Goal: Ask a question

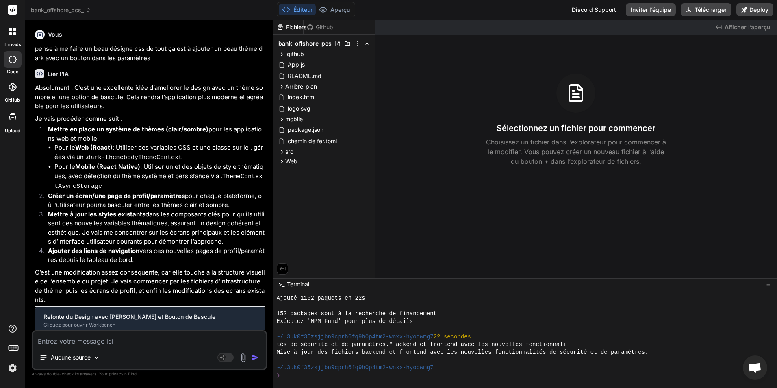
scroll to position [309, 0]
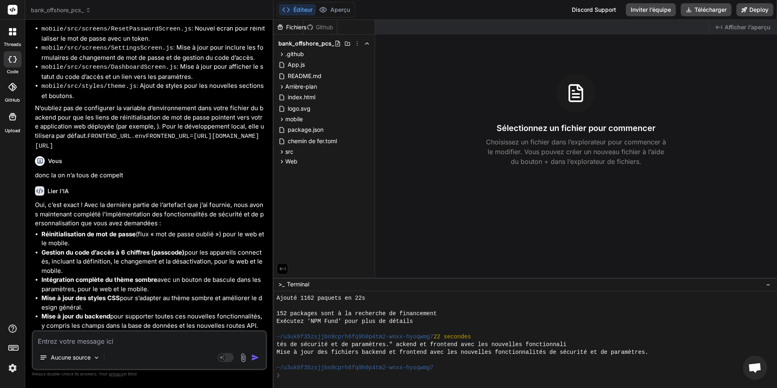
click at [153, 341] on textarea at bounding box center [149, 338] width 233 height 15
type textarea "f"
type textarea "x"
type textarea "fa"
type textarea "x"
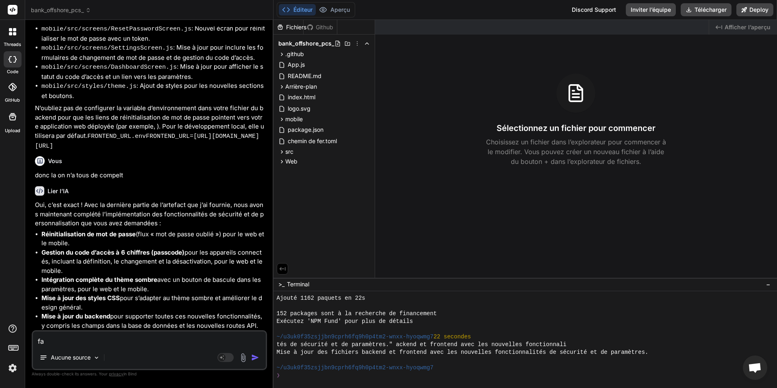
type textarea "fau"
type textarea "x"
type textarea "faud"
type textarea "x"
type textarea "faudr"
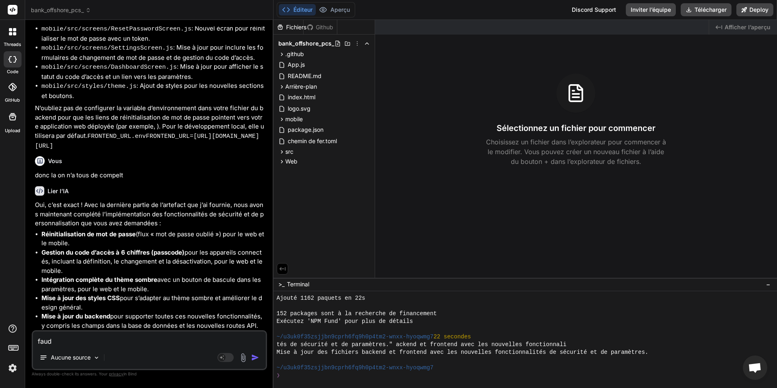
type textarea "x"
type textarea "faudra"
type textarea "x"
type textarea "faudrai"
type textarea "x"
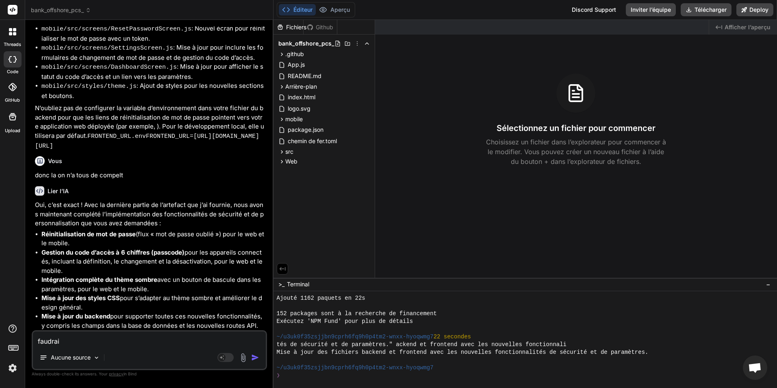
type textarea "faudrait"
type textarea "x"
type textarea "faudrait"
type textarea "x"
type textarea "faudrait q"
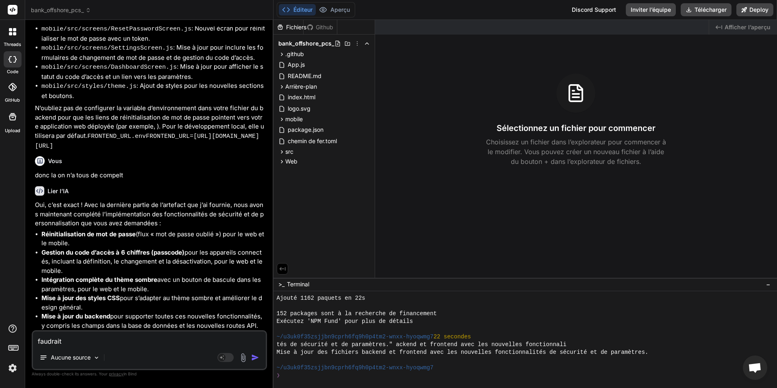
type textarea "x"
type textarea "faudrait qu"
type textarea "x"
type textarea "faudrait que"
type textarea "x"
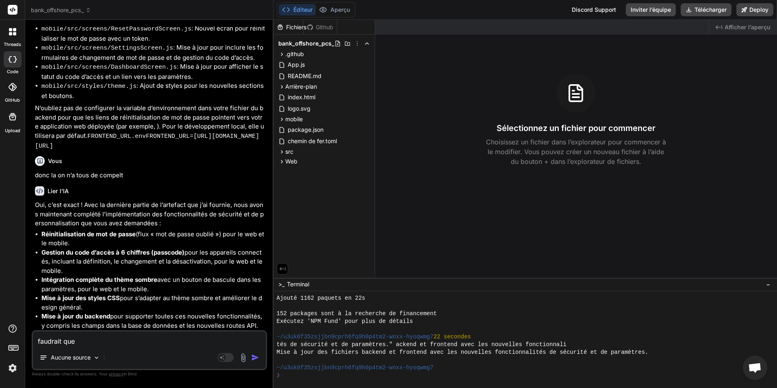
type textarea "faudrait que"
type textarea "x"
type textarea "faudrait que u"
type textarea "x"
type textarea "faudrait que un"
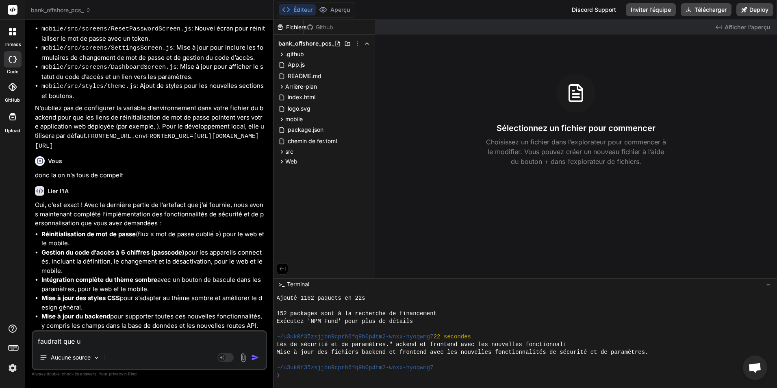
type textarea "x"
type textarea "faudrait que une"
type textarea "x"
type textarea "faudrait que une"
type textarea "x"
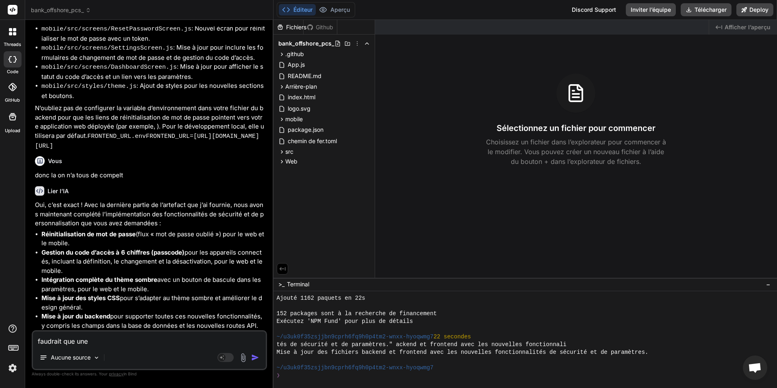
type textarea "faudrait que une I"
type textarea "x"
type textarea "faudrait que une IA"
type textarea "x"
type textarea "faudrait que une IA"
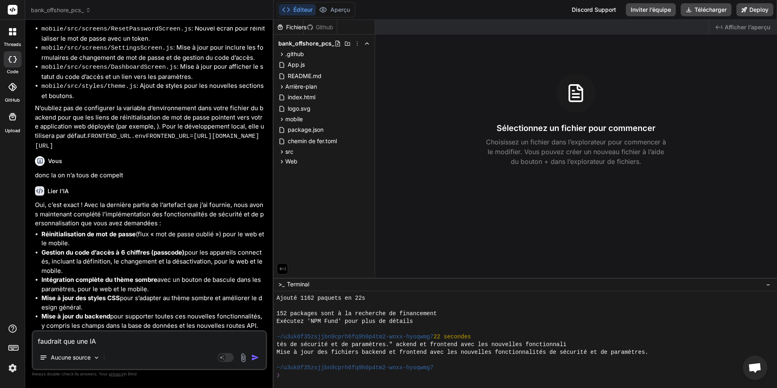
type textarea "x"
type textarea "faudrait que une IA d"
type textarea "x"
type textarea "faudrait que une IA du"
type textarea "x"
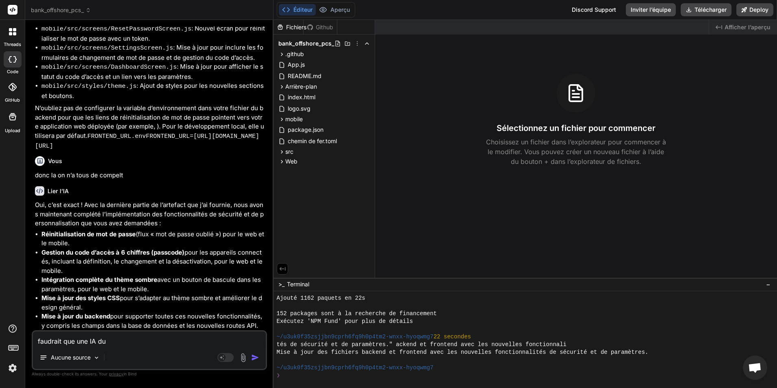
type textarea "faudrait que une IA du"
type textarea "x"
type textarea "faudrait que une IA du c"
type textarea "x"
type textarea "faudrait que une IA du co"
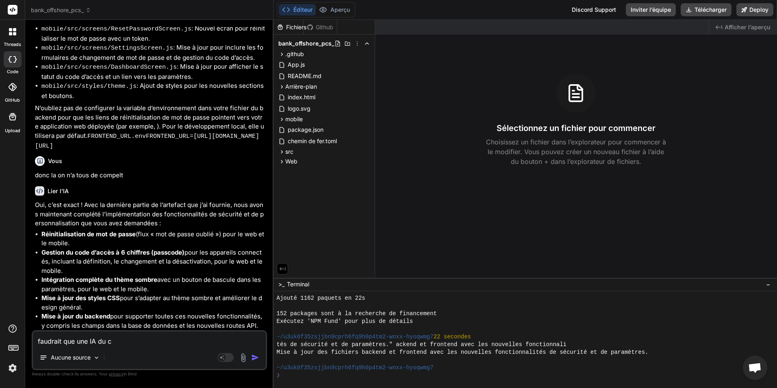
type textarea "x"
type textarea "faudrait que une IA du cod"
type textarea "x"
type textarea "faudrait que une IA du coda"
type textarea "x"
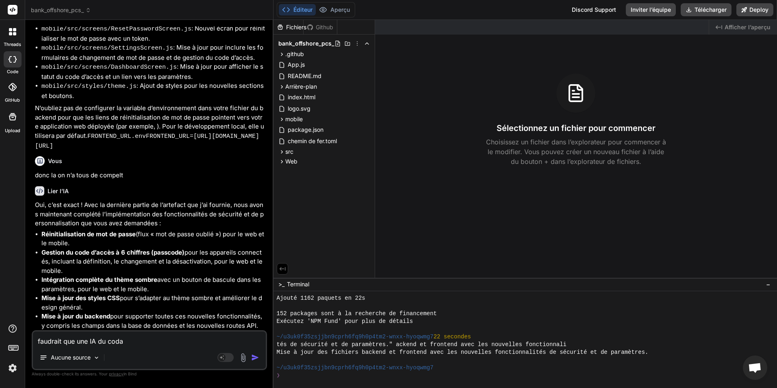
type textarea "faudrait que une IA du codag"
type textarea "x"
type textarea "faudrait que une IA du codage"
type textarea "x"
type textarea "faudrait que une IA du codage"
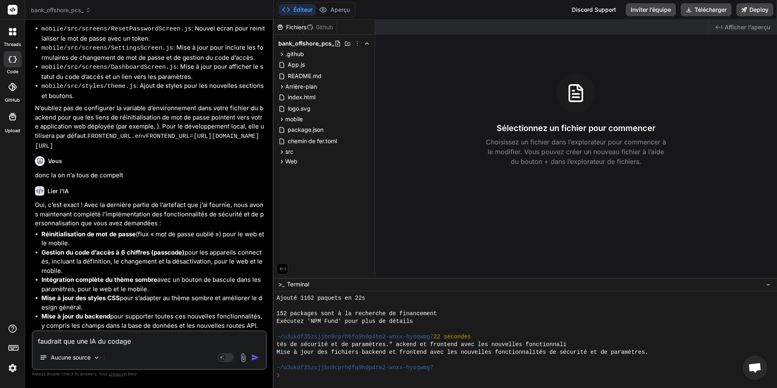
type textarea "x"
type textarea "faudrait que une IA du codage p"
type textarea "x"
type textarea "faudrait que une IA du codage pu"
type textarea "x"
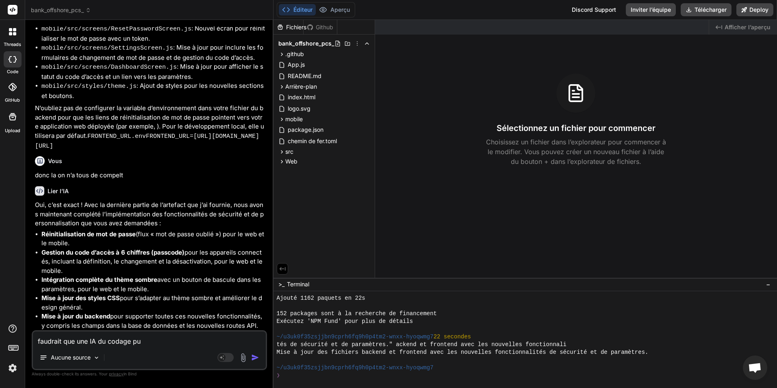
type textarea "faudrait que une IA du codage pui"
type textarea "x"
type textarea "faudrait que une IA du codage puis"
type textarea "x"
type textarea "faudrait que une IA du codage puiss"
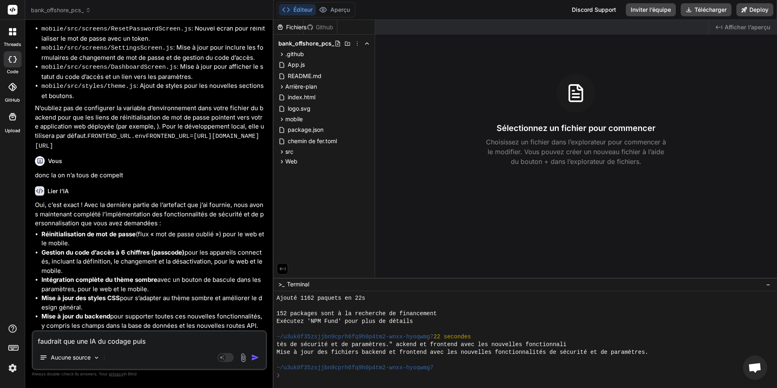
type textarea "x"
type textarea "faudrait que une IA du codage puisse"
type textarea "x"
type textarea "faudrait que une IA du codage puisse"
type textarea "x"
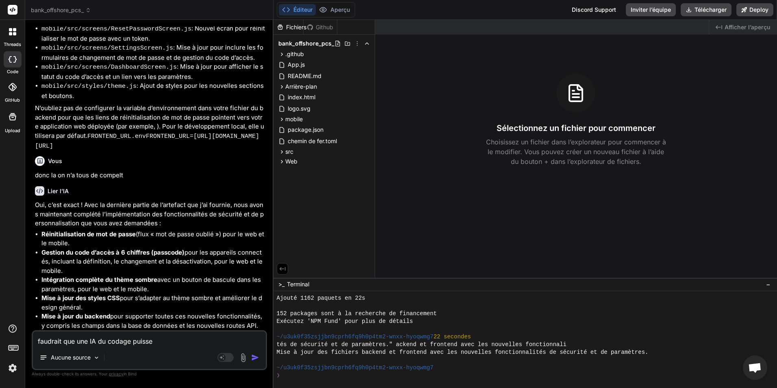
type textarea "faudrait que une IA du codage puisse c"
type textarea "x"
type textarea "faudrait que une IA du codage puisse co"
type textarea "x"
type textarea "faudrait que une IA du codage puisse com"
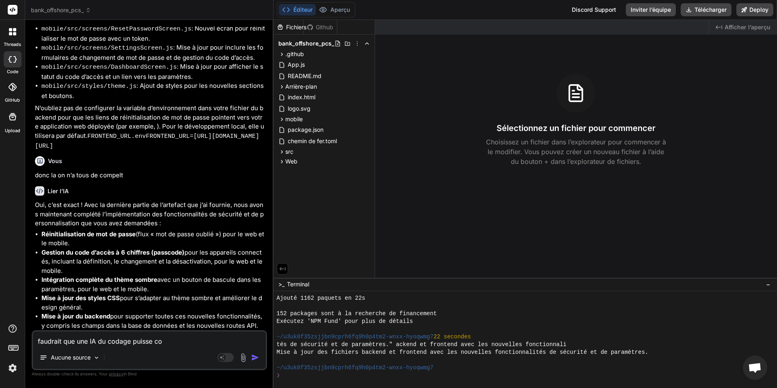
type textarea "x"
type textarea "faudrait que une IA du codage puisse comp"
type textarea "x"
type textarea "faudrait que une IA du codage puisse compr"
type textarea "x"
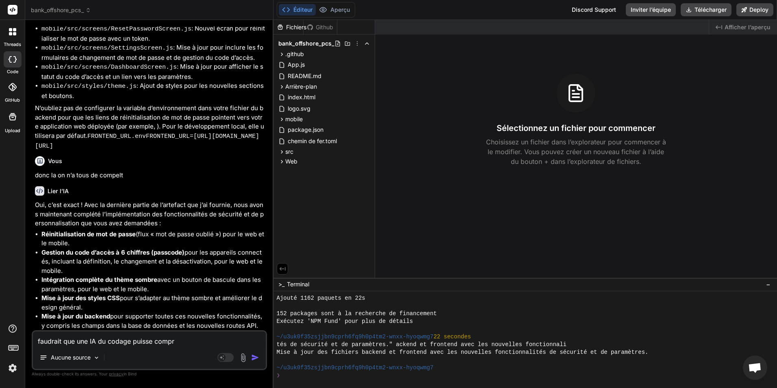
type textarea "faudrait que une IA du codage puisse compre"
type textarea "x"
type textarea "faudrait que une IA du codage puisse compren"
type textarea "x"
type textarea "faudrait que une IA du codage puisse comprend"
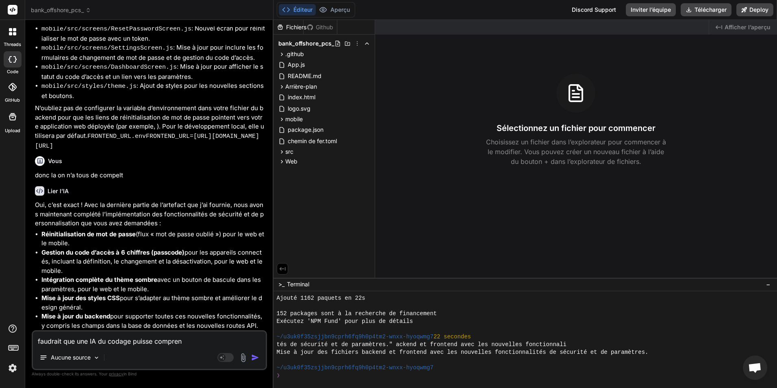
type textarea "x"
type textarea "faudrait que une IA du codage puisse comprendr"
type textarea "x"
type textarea "faudrait que une IA du codage puisse comprendre"
type textarea "x"
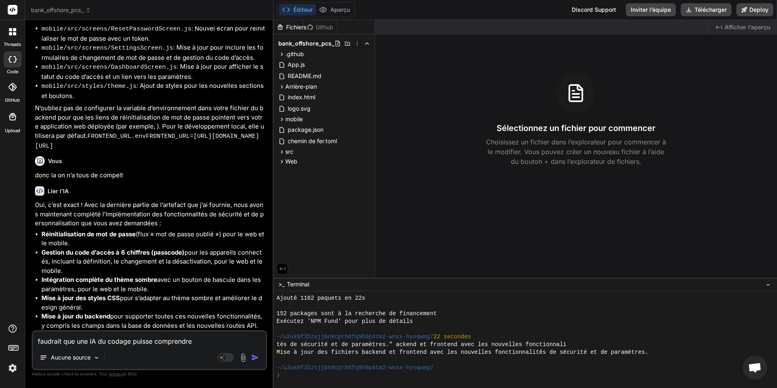
type textarea "faudrait que une IA du codage puisse comprendre"
type textarea "x"
type textarea "faudrait que une IA du codage puisse comprendre l"
type textarea "x"
type textarea "faudrait que une IA du codage puisse comprendre le"
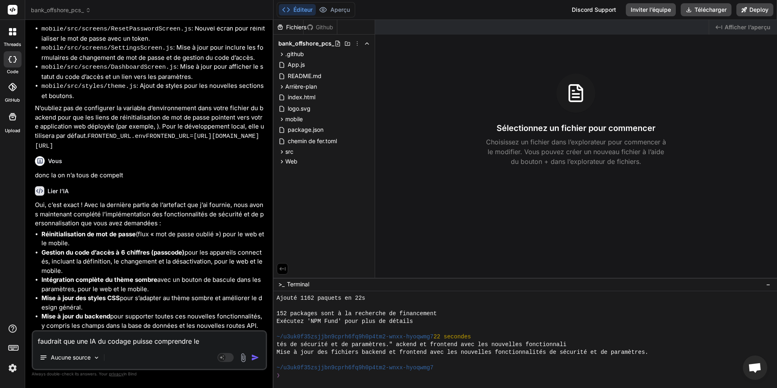
type textarea "x"
type textarea "faudrait que une IA du codage puisse comprendre le"
type textarea "x"
type textarea "faudrait que une IA du codage puisse comprendre le f"
type textarea "x"
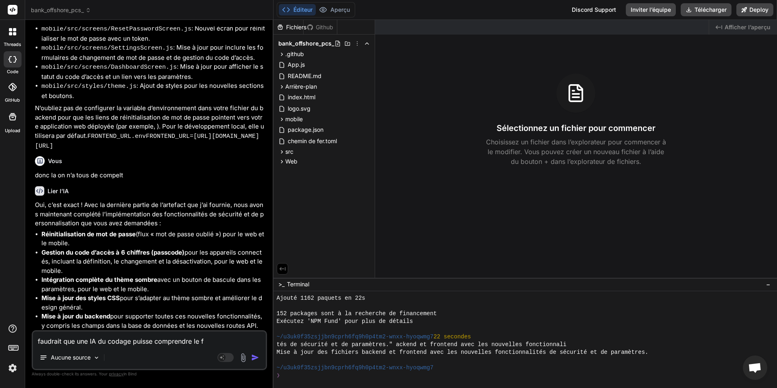
type textarea "faudrait que une IA du codage puisse comprendre le"
type textarea "x"
type textarea "faudrait que une IA du codage puisse comprendre le do"
type textarea "x"
type textarea "faudrait que une IA du codage puisse comprendre le dos"
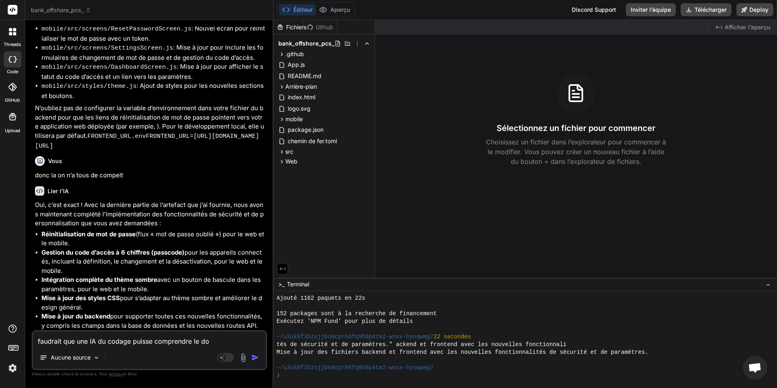
type textarea "x"
type textarea "faudrait que une IA du codage puisse comprendre le doss"
type textarea "x"
type textarea "faudrait que une IA du codage puisse comprendre le dossi"
type textarea "x"
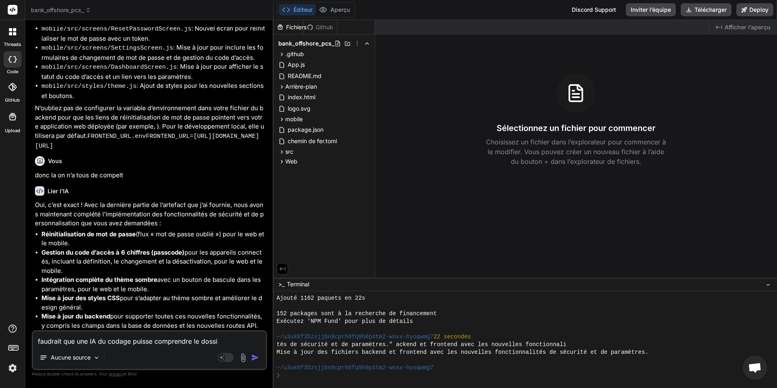
type textarea "faudrait que une IA du codage puisse comprendre le dossie"
type textarea "x"
type textarea "faudrait que une IA du codage puisse comprendre le dossier"
type textarea "x"
type textarea "faudrait que une IA du codage puisse comprendre le dossier"
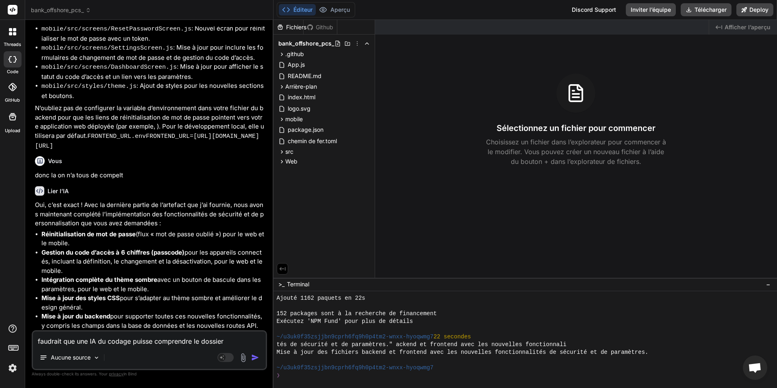
type textarea "x"
type textarea "faudrait que une IA du codage puisse comprendre le dossier e"
type textarea "x"
type textarea "faudrait que une IA du codage puisse comprendre le dossier es"
type textarea "x"
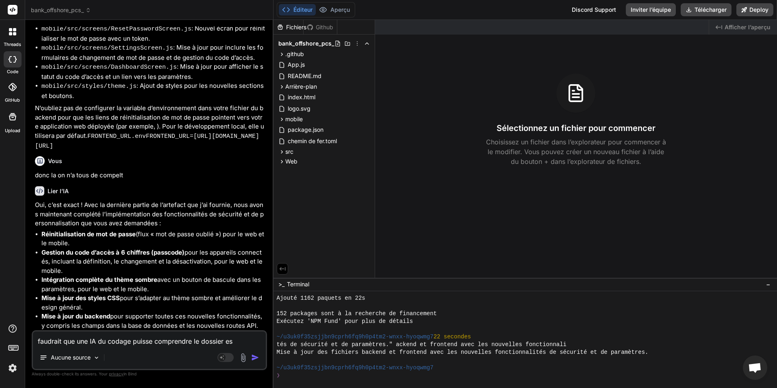
type textarea "faudrait que une IA du codage puisse comprendre le dossier est"
type textarea "x"
type textarea "faudrait que une IA du codage puisse comprendre le dossier est"
type textarea "x"
type textarea "faudrait que une IA du codage puisse comprendre le dossier est u"
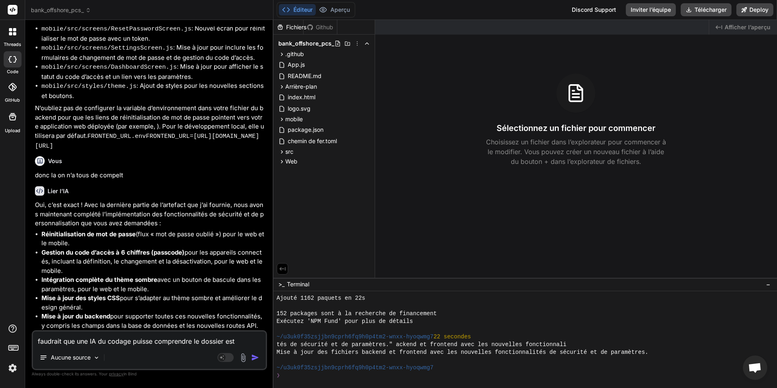
type textarea "x"
type textarea "faudrait que une IA du codage puisse comprendre le dossier est ut"
type textarea "x"
type textarea "faudrait que une IA du codage puisse comprendre le dossier est uti"
type textarea "x"
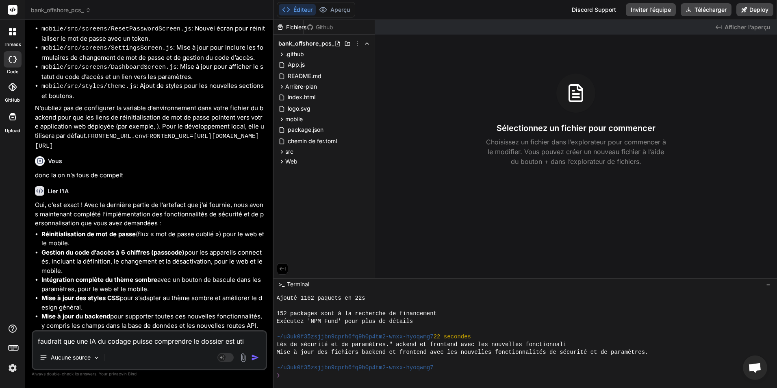
type textarea "faudrait que une IA du codage puisse comprendre le dossier est util"
type textarea "x"
type textarea "faudrait que une IA du codage puisse comprendre le dossier est utili"
type textarea "x"
type textarea "faudrait que une IA du codage puisse comprendre le dossier est utilis"
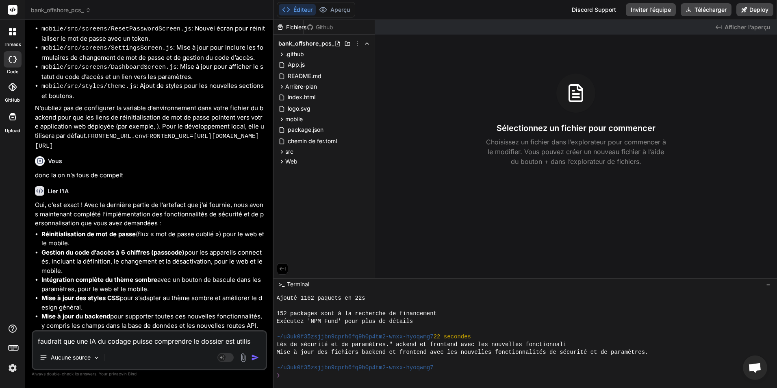
type textarea "x"
type textarea "faudrait que une IA du codage puisse comprendre le dossier est utilise"
type textarea "x"
type textarea "faudrait que une IA du codage puisse comprendre le dossier est utiliser"
type textarea "x"
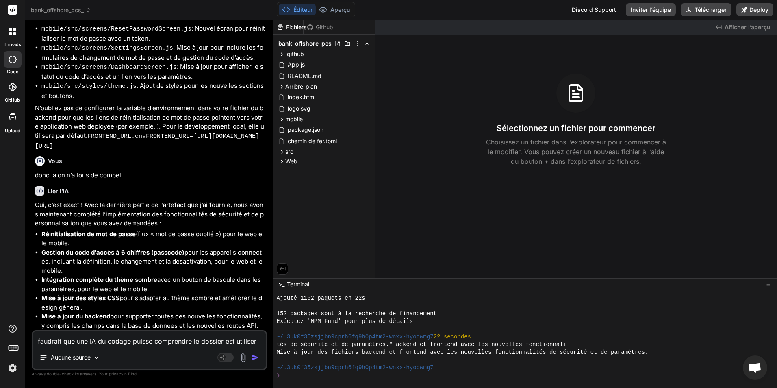
type textarea "faudrait que une IA du codage puisse comprendre le dossier est utiliser"
type textarea "x"
type textarea "faudrait que une IA du codage puisse comprendre le dossier est utiliser c"
type textarea "x"
type textarea "faudrait que une IA du codage puisse comprendre le dossier est utiliser co"
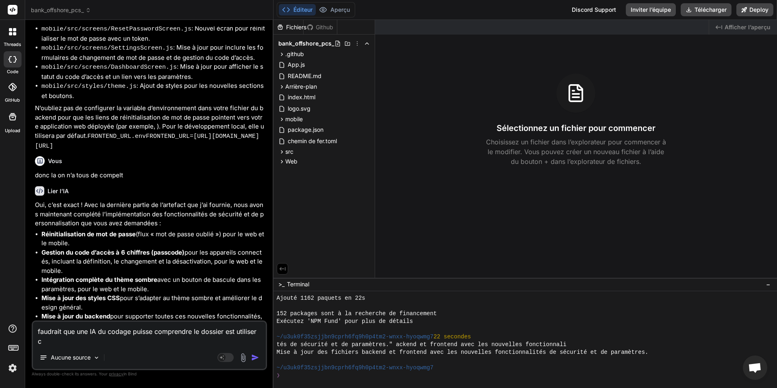
type textarea "x"
type textarea "faudrait que une IA du codage puisse comprendre le dossier est utiliser cor"
type textarea "x"
type textarea "faudrait que une IA du codage puisse comprendre le dossier est utiliser corr"
type textarea "x"
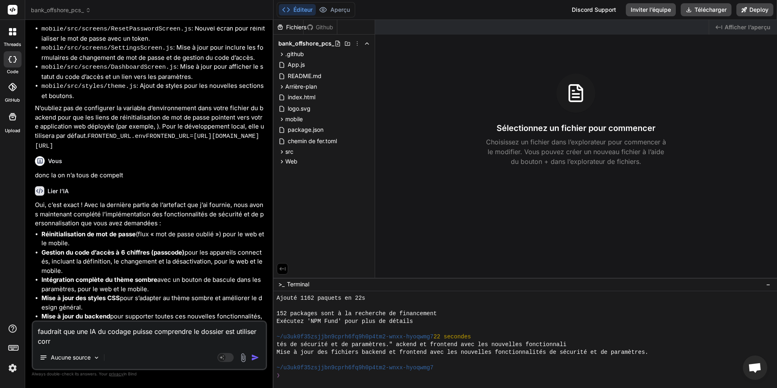
type textarea "faudrait que une IA du codage puisse comprendre le dossier est utiliser corre"
type textarea "x"
type textarea "faudrait que une IA du codage puisse comprendre le dossier est utiliser correc"
type textarea "x"
type textarea "faudrait que une IA du codage puisse comprendre le dossier est utiliser correct"
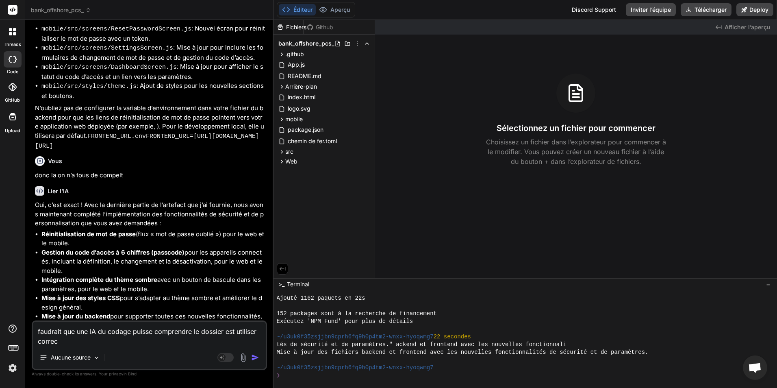
type textarea "x"
type textarea "faudrait que une IA du codage puisse comprendre le dossier est utiliser correcte"
type textarea "x"
type textarea "faudrait que une IA du codage puisse comprendre le dossier est utiliser correct…"
type textarea "x"
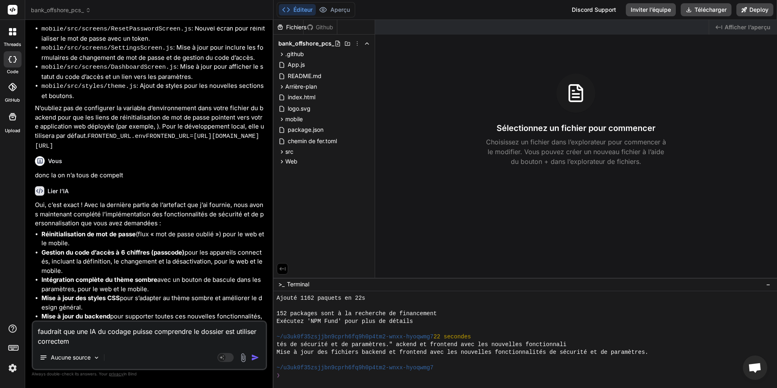
type textarea "faudrait que une IA du codage puisse comprendre le dossier est utiliser correct…"
type textarea "x"
type textarea "faudrait que une IA du codage puisse comprendre le dossier est utiliser correct…"
type textarea "x"
type textarea "faudrait que une IA du codage puisse comprendre le dossier est utiliser correct…"
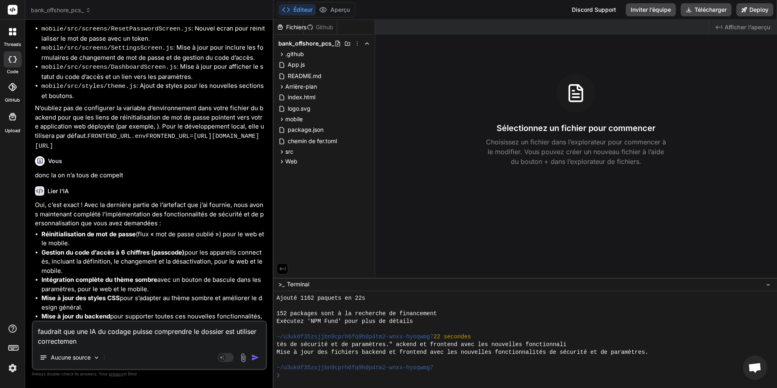
type textarea "x"
type textarea "faudrait que une IA du codage puisse comprendre le dossier est utiliser correct…"
type textarea "x"
type textarea "faudrait que une IA du codage puisse comprendre le dossier est utiliser correct…"
type textarea "x"
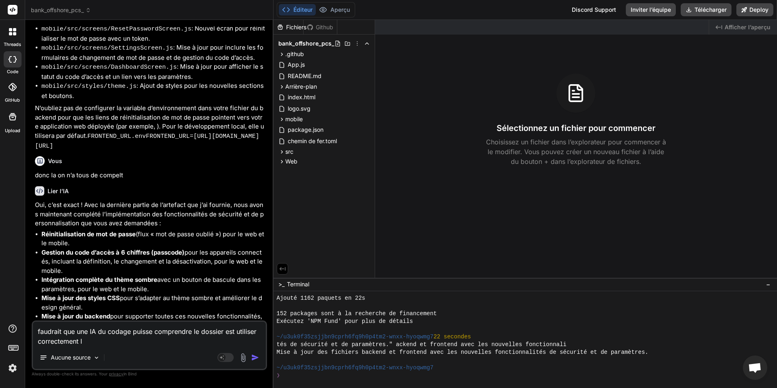
type textarea "faudrait que une IA du codage puisse comprendre le dossier est utiliser correct…"
type textarea "x"
type textarea "faudrait que une IA du codage puisse comprendre le dossier est utiliser correct…"
type textarea "x"
type textarea "faudrait que une IA du codage puisse comprendre le dossier est utiliser correct…"
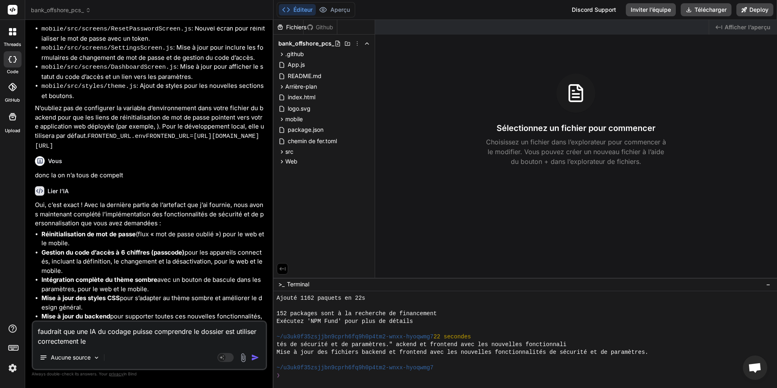
type textarea "x"
type textarea "faudrait que une IA du codage puisse comprendre le dossier est utiliser correct…"
type textarea "x"
type textarea "faudrait que une IA du codage puisse comprendre le dossier est utiliser correct…"
type textarea "x"
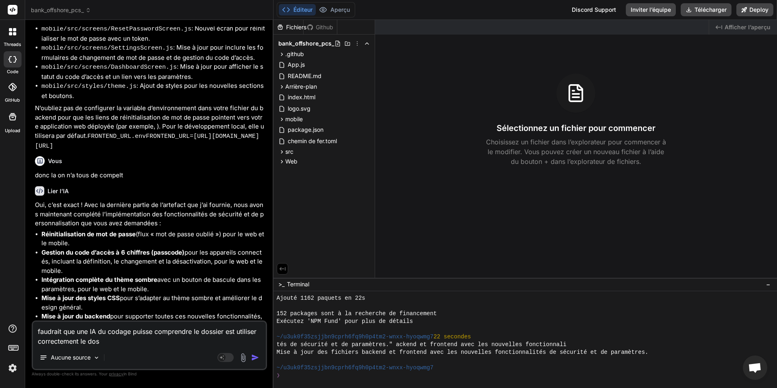
type textarea "faudrait que une IA du codage puisse comprendre le dossier est utiliser correct…"
type textarea "x"
type textarea "faudrait que une IA du codage puisse comprendre le dossier est utiliser correct…"
type textarea "x"
type textarea "faudrait que une IA du codage puisse comprendre le dossier est utiliser correct…"
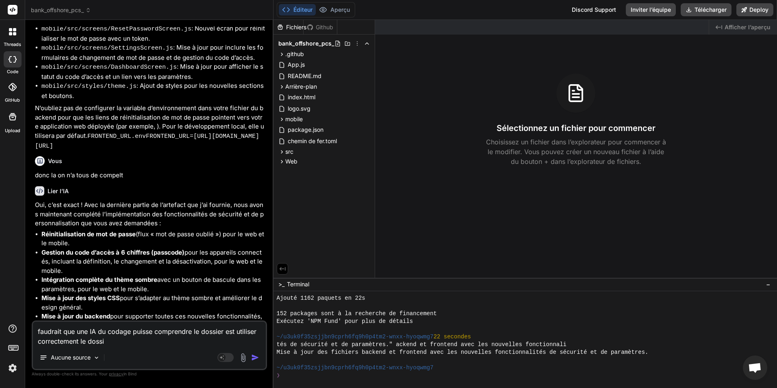
type textarea "x"
type textarea "faudrait que une IA du codage puisse comprendre le dossier est utiliser correct…"
type textarea "x"
type textarea "faudrait que une IA du codage puisse comprendre le dossier est utiliser correct…"
type textarea "x"
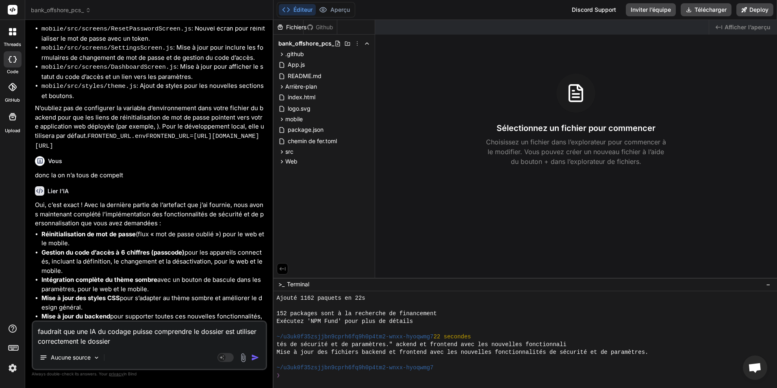
type textarea "faudrait que une IA du codage puisse comprendre le dossier est utiliser correct…"
type textarea "x"
type textarea "faudrait que une IA du codage puisse comprendre le dossier est utiliser correct…"
type textarea "x"
type textarea "faudrait que une IA du codage puisse comprendre le dossier est utiliser correct…"
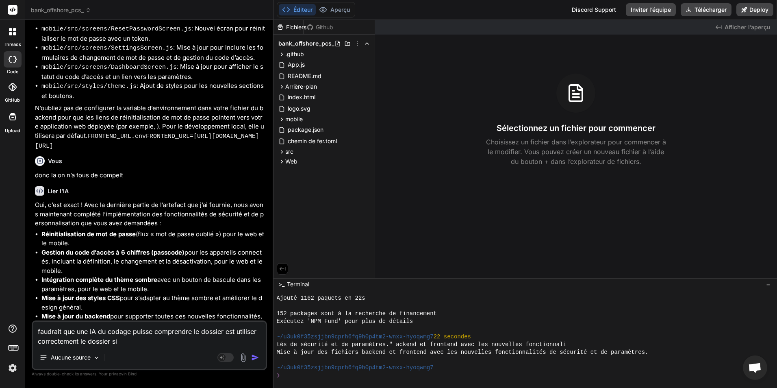
type textarea "x"
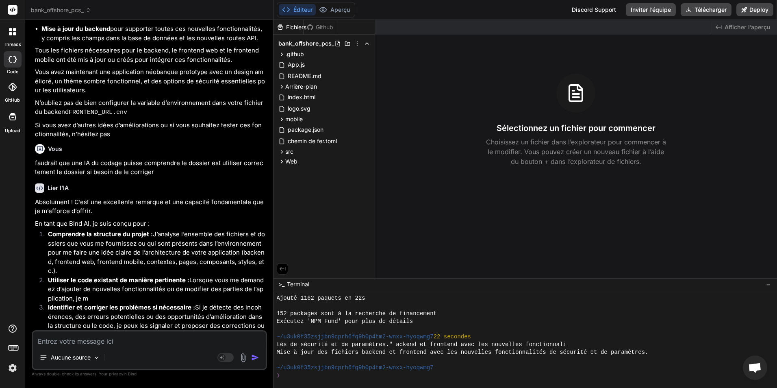
scroll to position [3826, 0]
